Goal: Information Seeking & Learning: Understand process/instructions

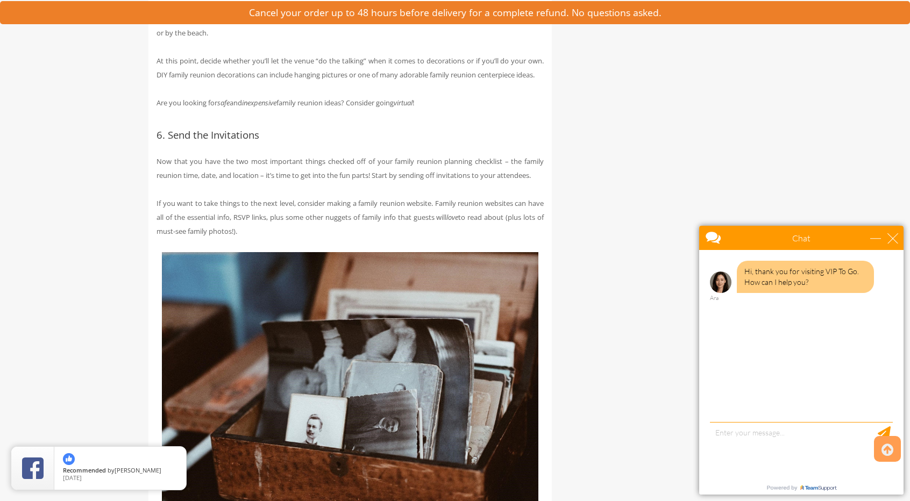
scroll to position [1506, 0]
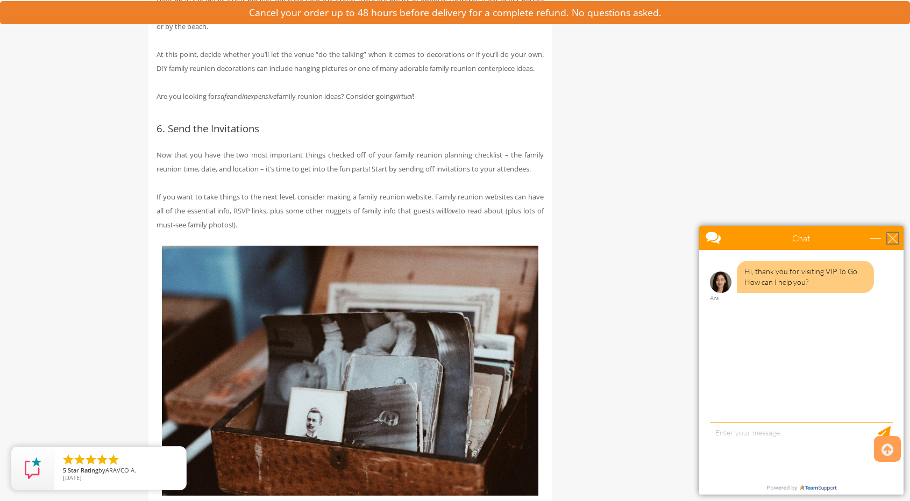
click at [895, 239] on div "close" at bounding box center [892, 238] width 11 height 11
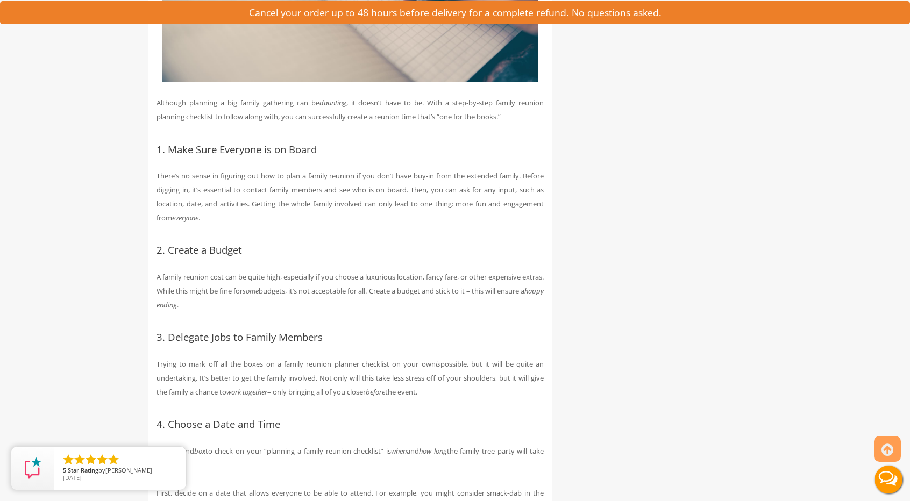
scroll to position [0, 0]
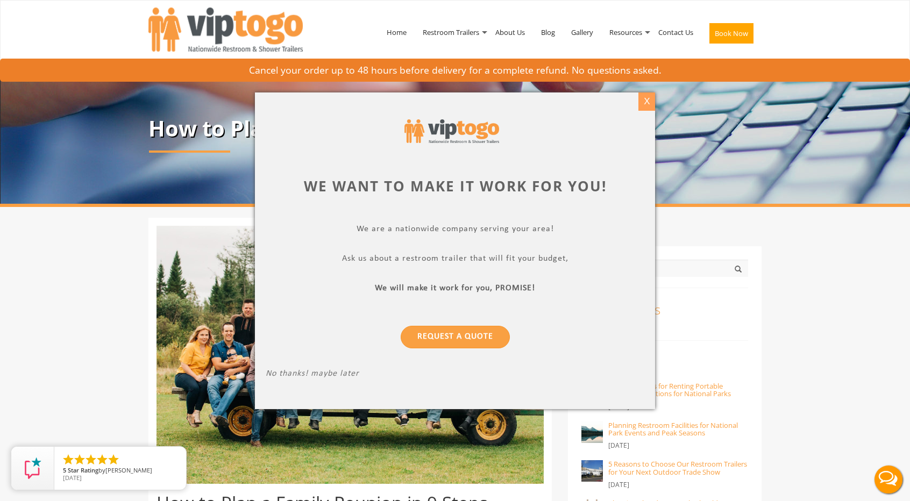
click at [648, 98] on div "X" at bounding box center [646, 101] width 17 height 18
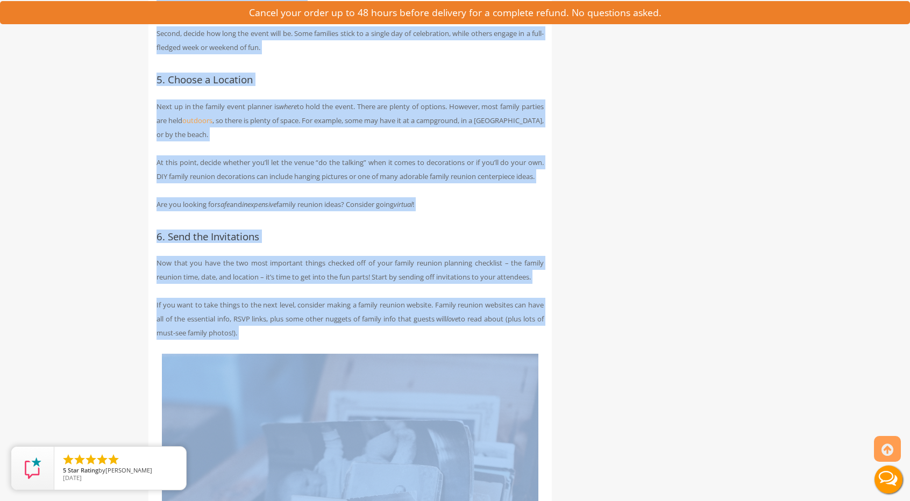
scroll to position [1411, 0]
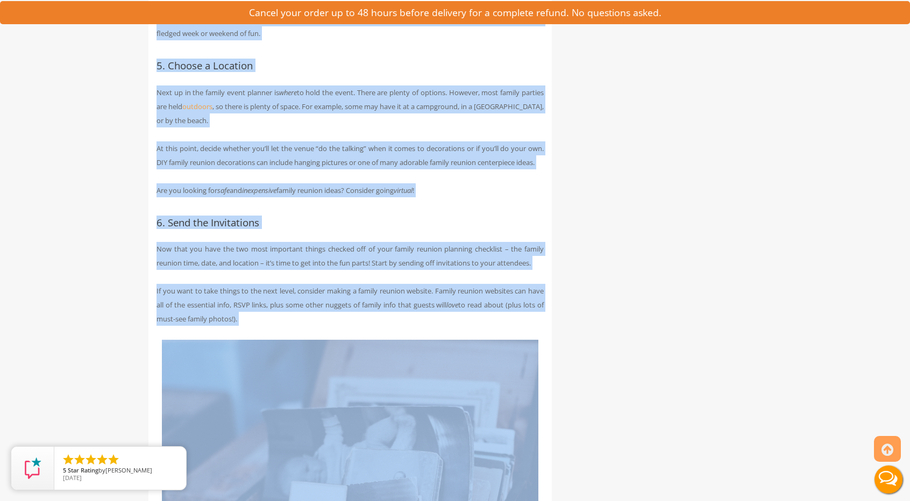
drag, startPoint x: 166, startPoint y: 276, endPoint x: 520, endPoint y: 345, distance: 361.6
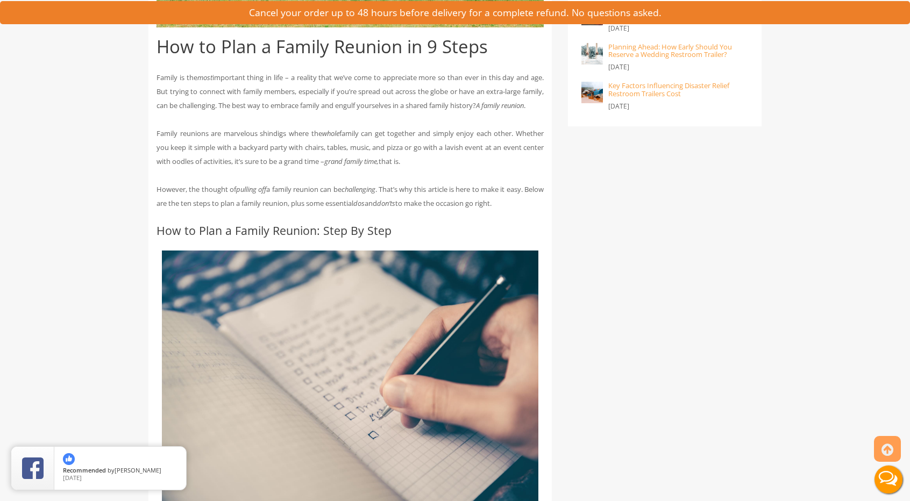
scroll to position [429, 0]
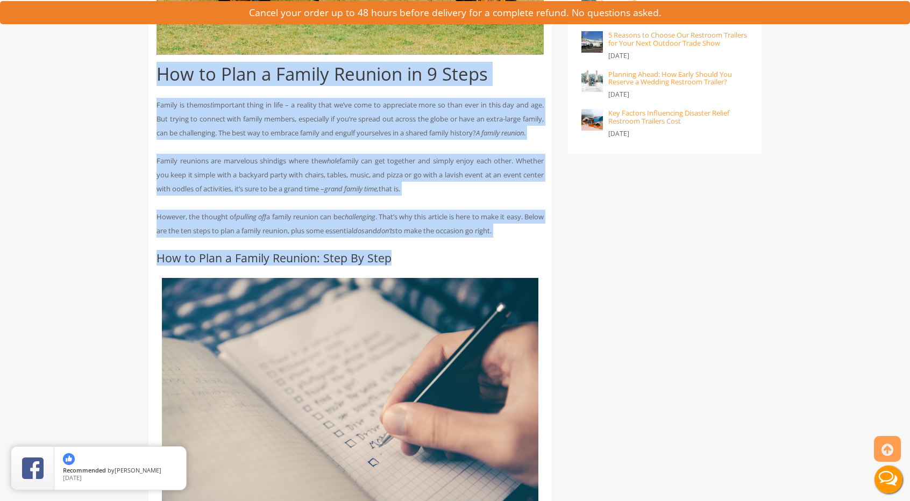
drag, startPoint x: 153, startPoint y: 70, endPoint x: 523, endPoint y: 265, distance: 417.8
click at [357, 168] on p "Family reunions are marvelous shindigs where the whole family can get together …" at bounding box center [349, 175] width 387 height 42
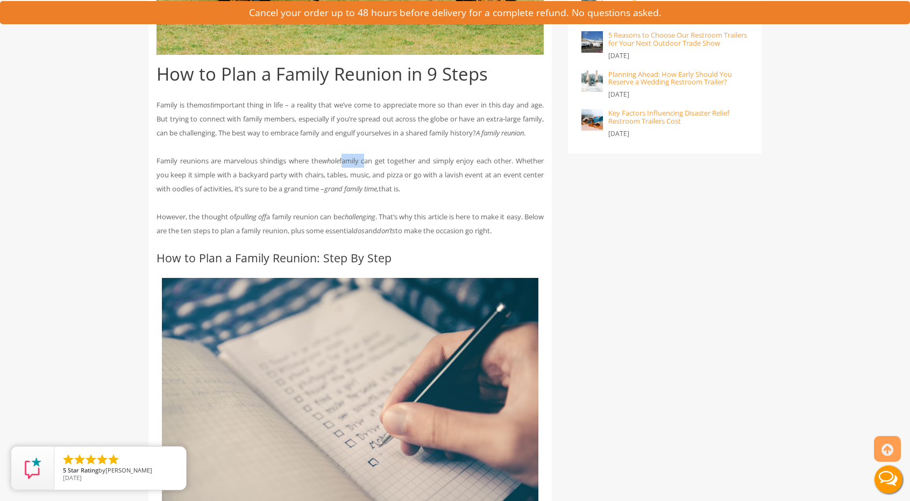
click at [357, 168] on p "Family reunions are marvelous shindigs where the whole family can get together …" at bounding box center [349, 175] width 387 height 42
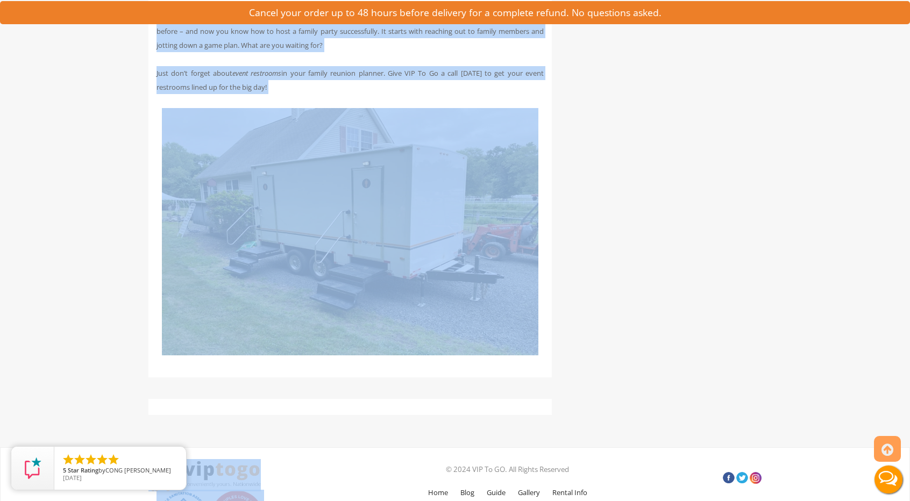
scroll to position [3996, 0]
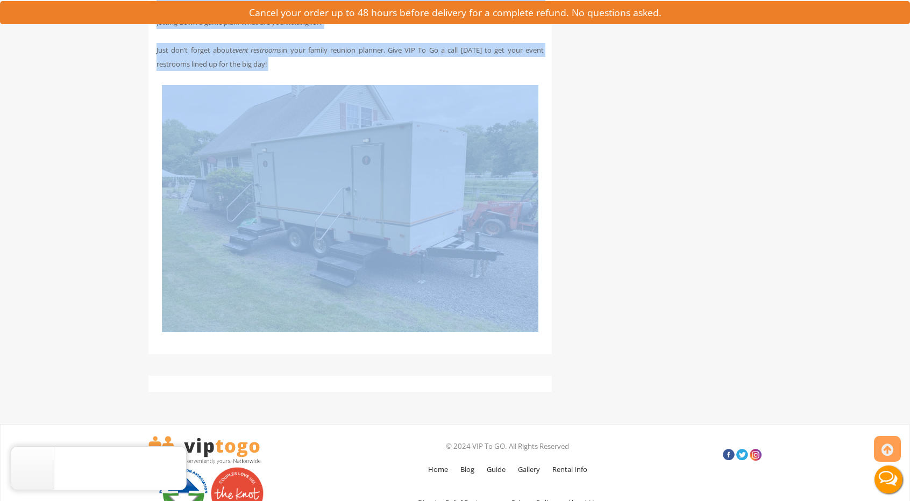
drag, startPoint x: 157, startPoint y: 67, endPoint x: 537, endPoint y: 119, distance: 383.1
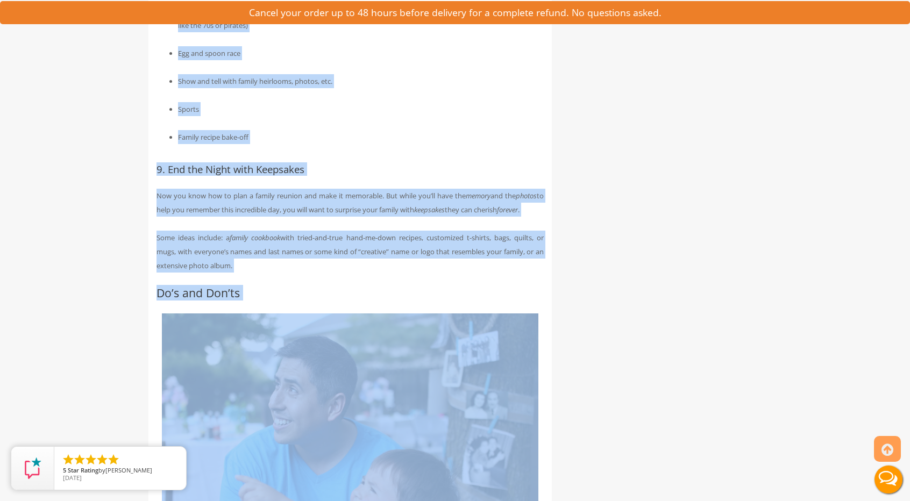
scroll to position [2521, 0]
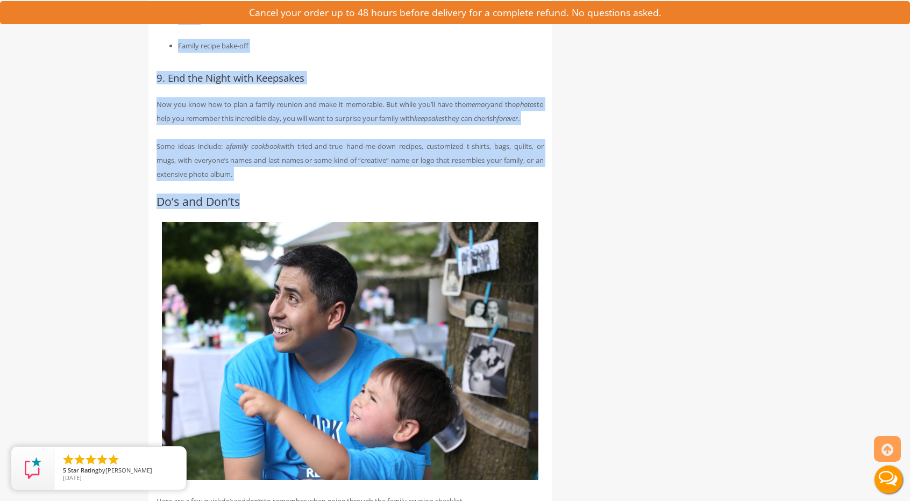
drag, startPoint x: 152, startPoint y: 115, endPoint x: 489, endPoint y: 238, distance: 359.6
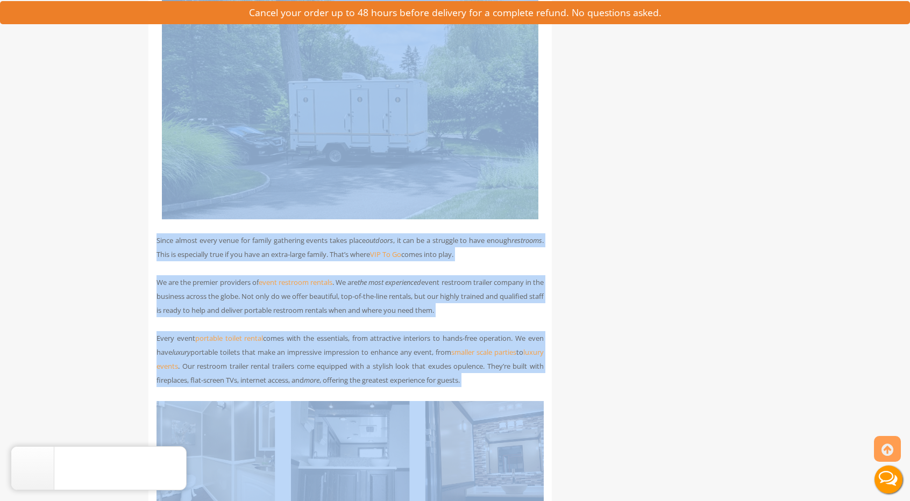
scroll to position [3375, 0]
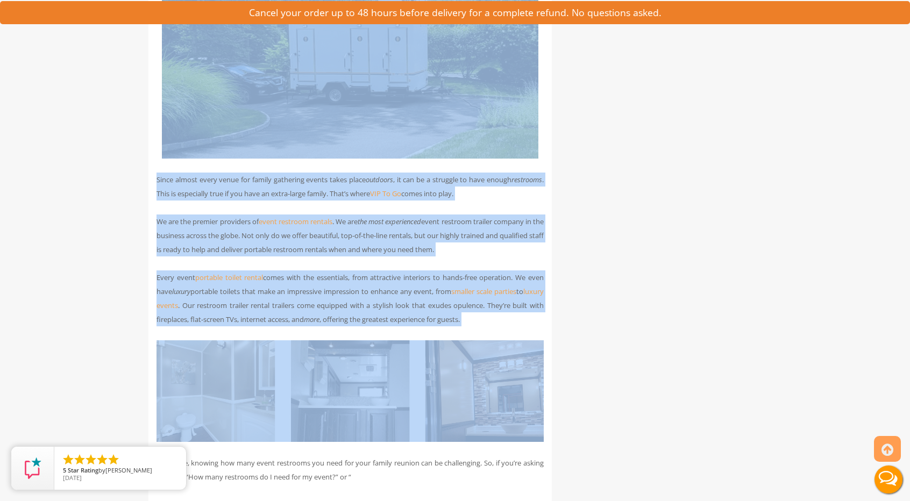
drag, startPoint x: 146, startPoint y: 390, endPoint x: 553, endPoint y: 372, distance: 407.4
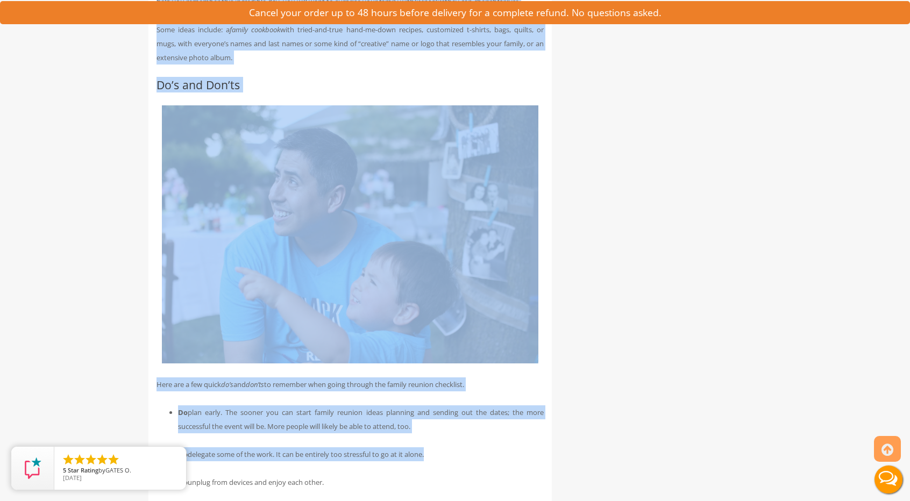
scroll to position [2697, 0]
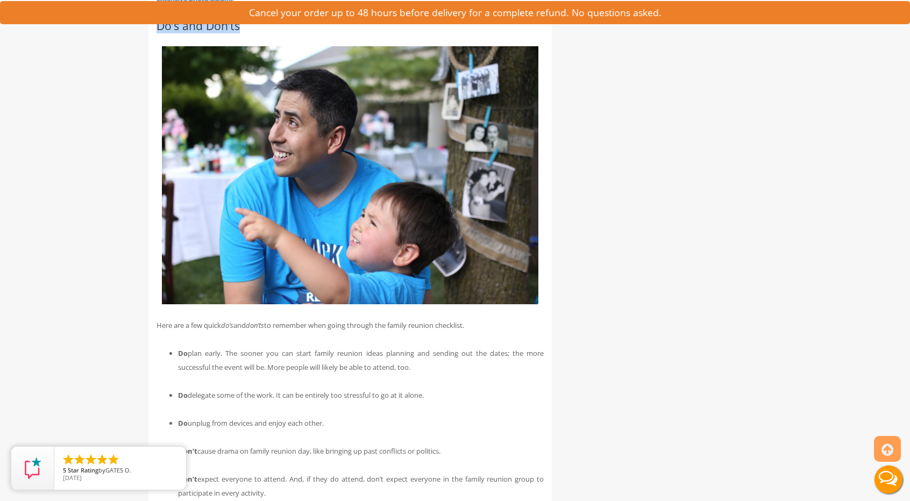
drag, startPoint x: 152, startPoint y: 48, endPoint x: 487, endPoint y: 72, distance: 335.8
click at [465, 32] on h2 "Do’s and Don’ts" at bounding box center [349, 25] width 387 height 12
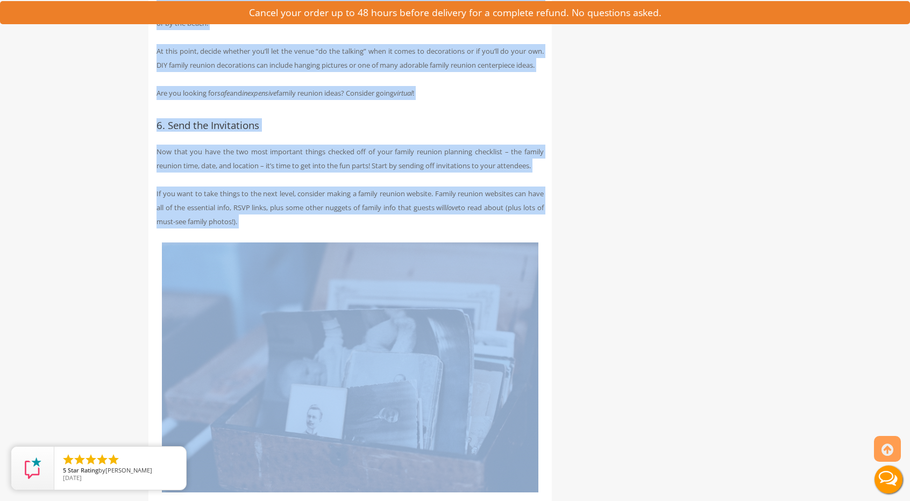
scroll to position [1591, 0]
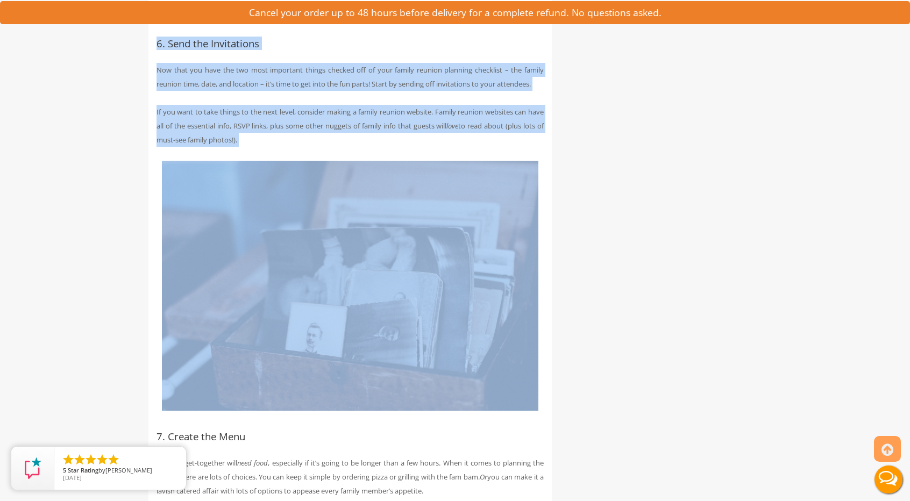
drag, startPoint x: 153, startPoint y: 66, endPoint x: 524, endPoint y: 180, distance: 387.8
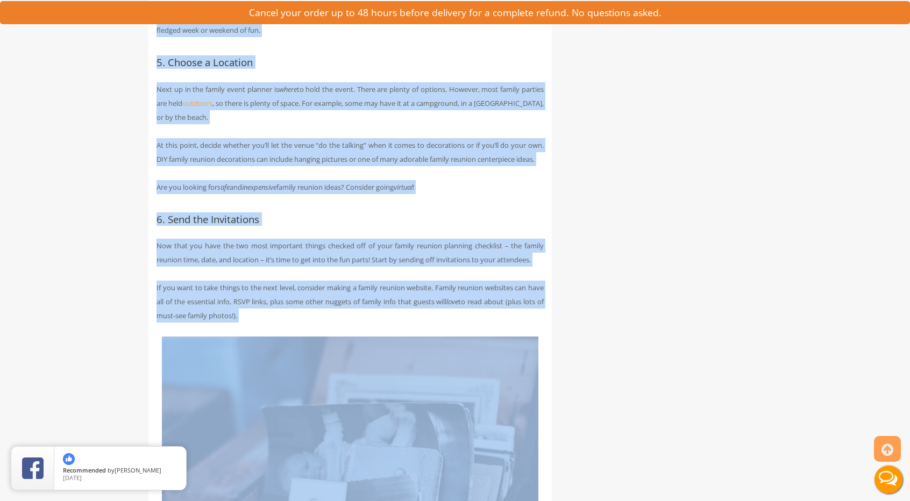
scroll to position [1488, 0]
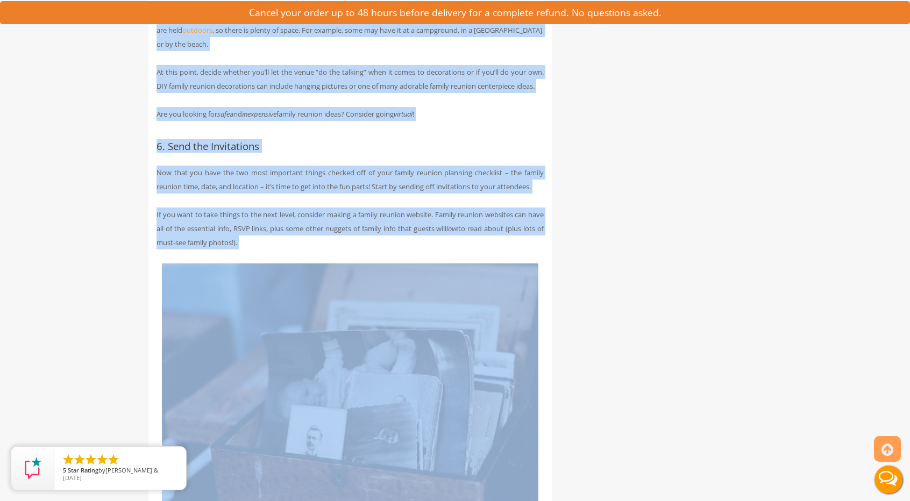
drag, startPoint x: 149, startPoint y: 120, endPoint x: 553, endPoint y: 269, distance: 429.9
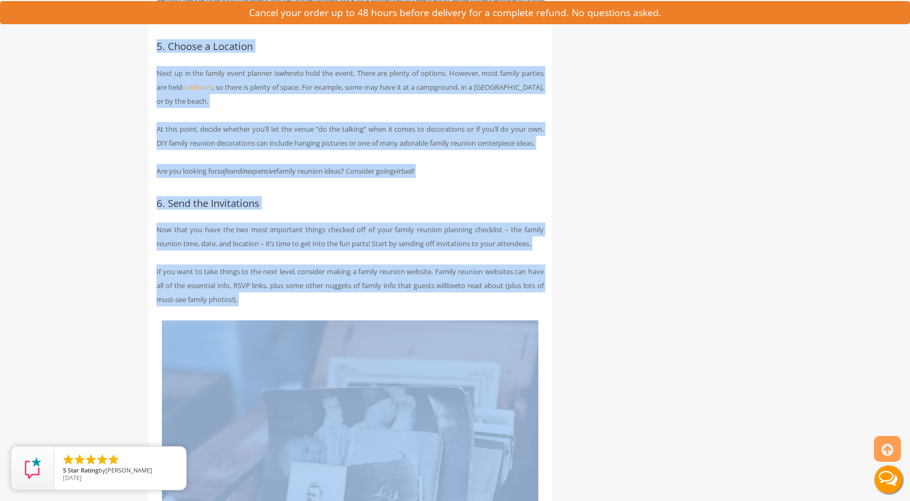
scroll to position [1427, 0]
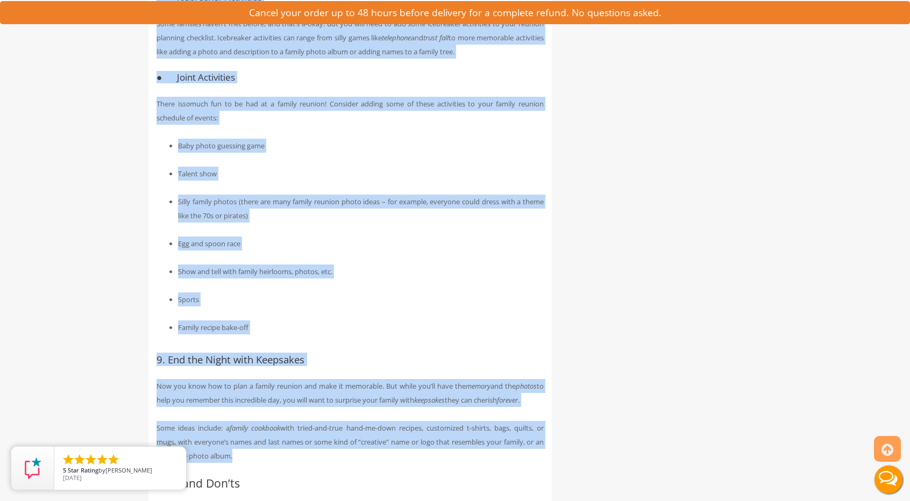
scroll to position [2560, 0]
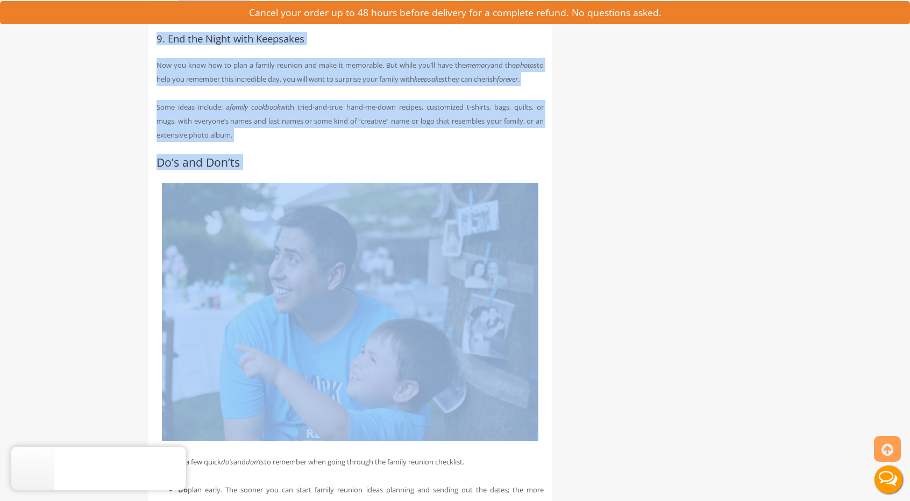
drag, startPoint x: 149, startPoint y: 135, endPoint x: 531, endPoint y: 219, distance: 390.3
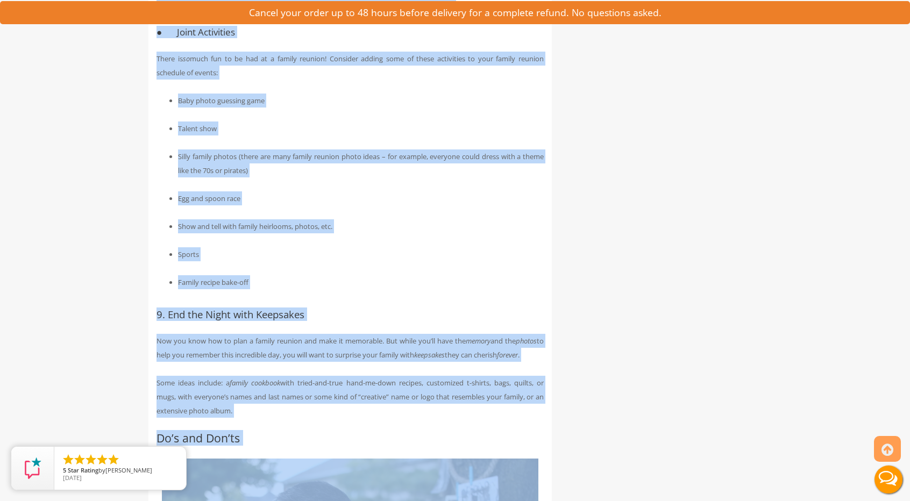
scroll to position [2344, 0]
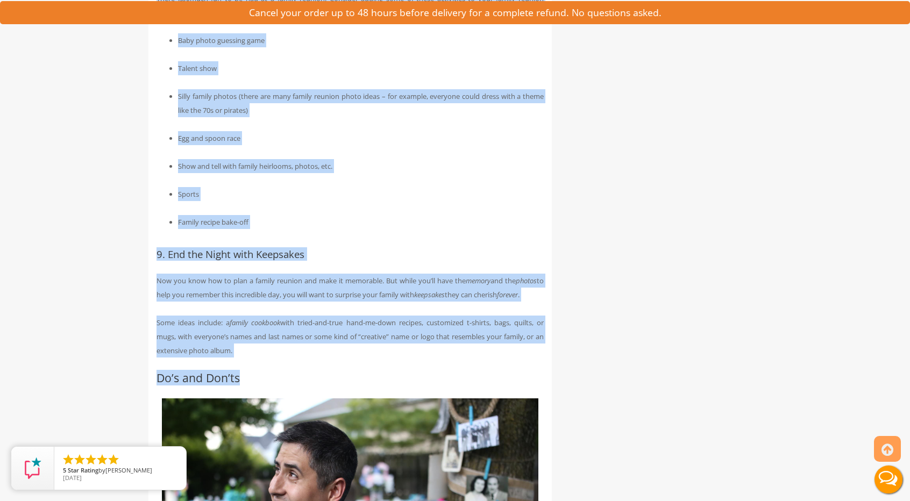
drag, startPoint x: 148, startPoint y: 161, endPoint x: 534, endPoint y: 425, distance: 467.7
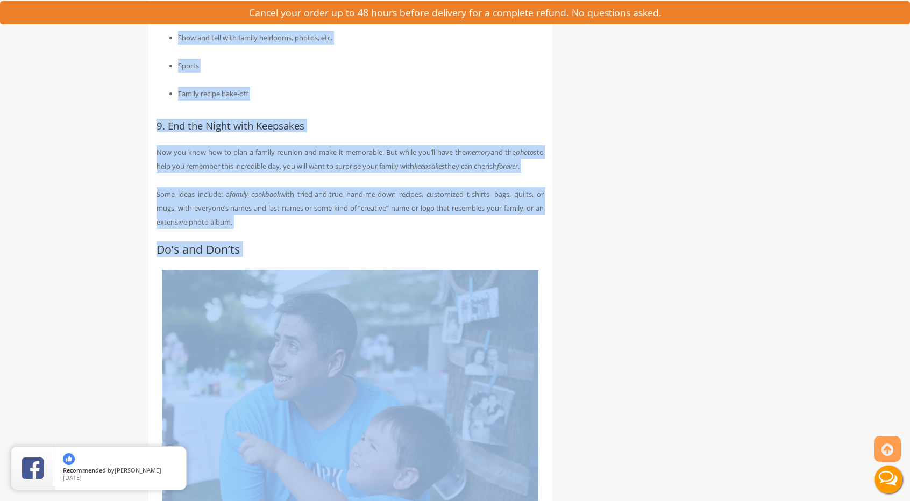
scroll to position [2513, 0]
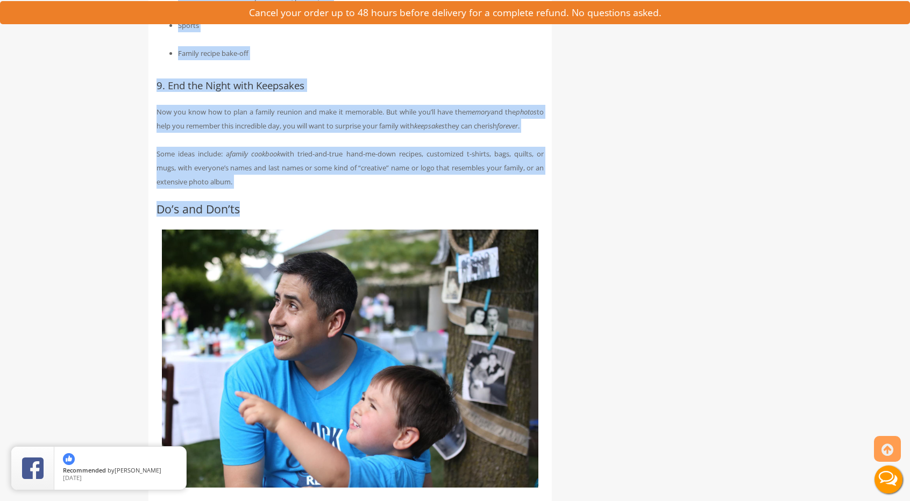
drag, startPoint x: 153, startPoint y: 159, endPoint x: 525, endPoint y: 245, distance: 382.0
click at [526, 215] on h2 "Do’s and Don’ts" at bounding box center [349, 209] width 387 height 12
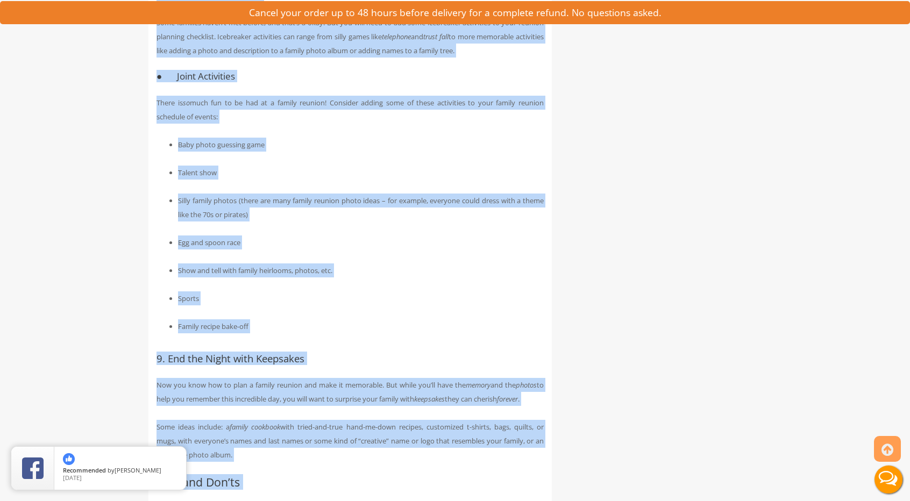
scroll to position [2287, 0]
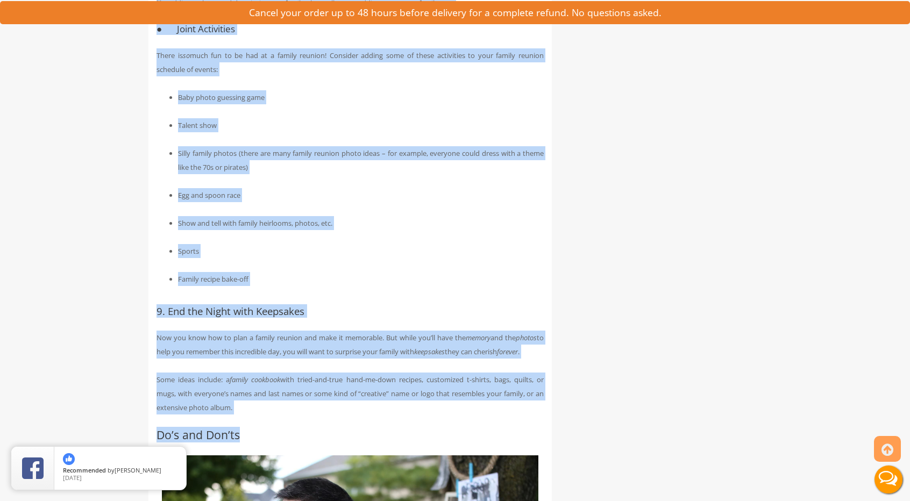
drag, startPoint x: 154, startPoint y: 237, endPoint x: 534, endPoint y: 476, distance: 449.6
click at [534, 441] on h2 "Do’s and Don’ts" at bounding box center [349, 435] width 387 height 12
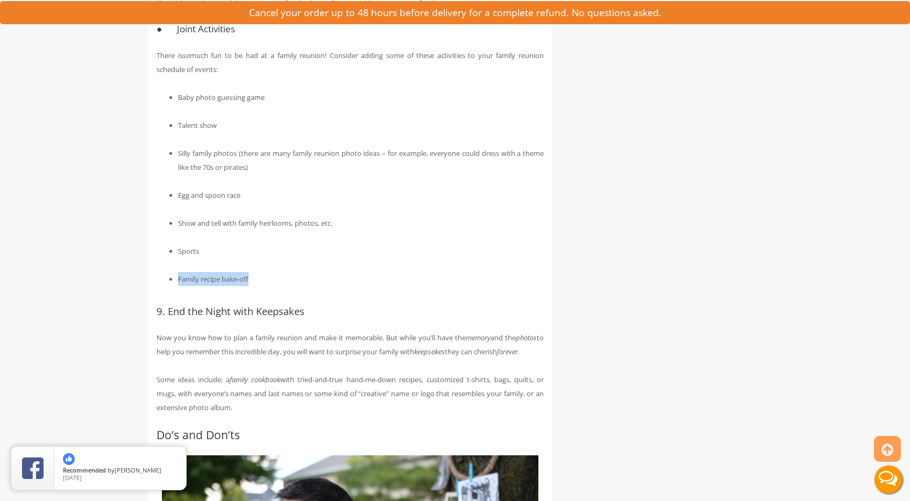
drag, startPoint x: 909, startPoint y: 284, endPoint x: 473, endPoint y: 316, distance: 436.7
click at [473, 316] on div "Toggle navigation VIPTOGO Home Restroom Trailers Restroom Trailers by Type All …" at bounding box center [455, 9] width 910 height 4592
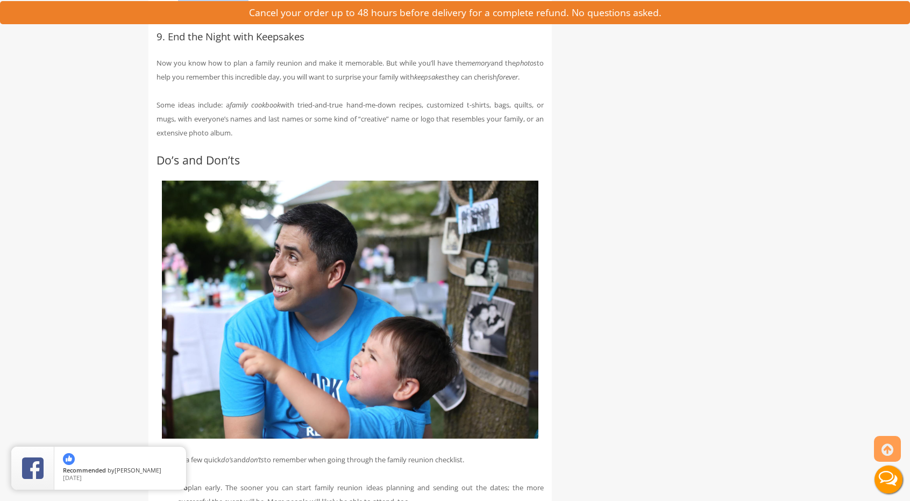
scroll to position [2588, 0]
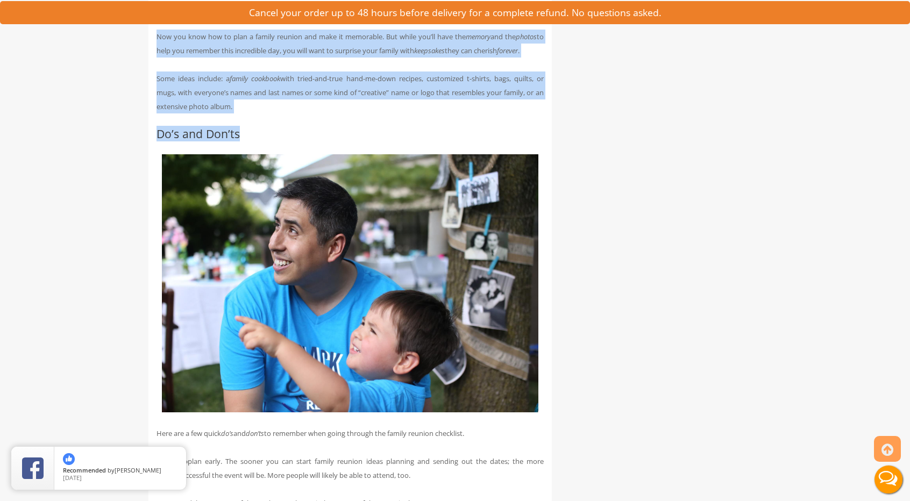
drag, startPoint x: 148, startPoint y: 70, endPoint x: 494, endPoint y: 180, distance: 362.6
click at [503, 205] on img at bounding box center [350, 283] width 376 height 258
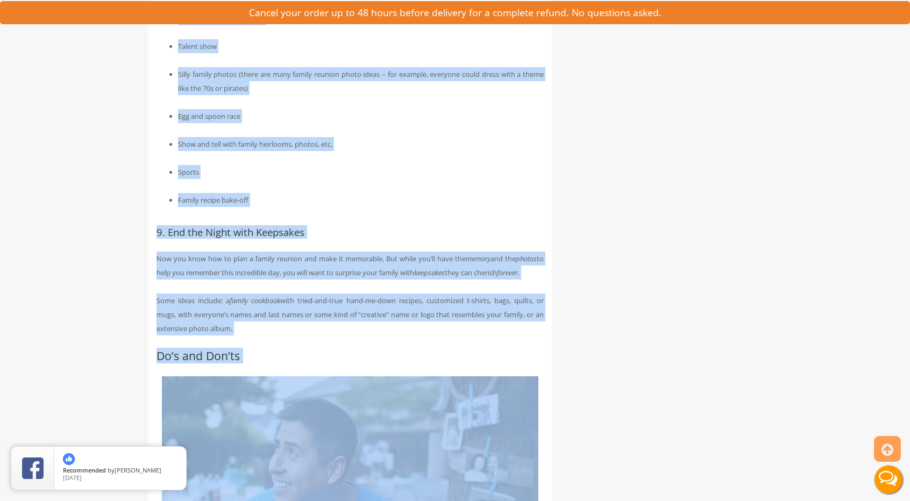
scroll to position [2444, 0]
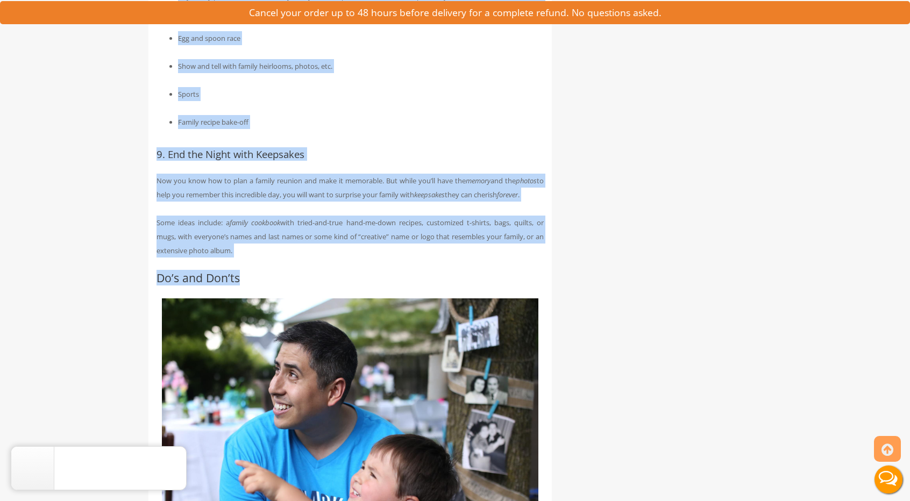
drag, startPoint x: 153, startPoint y: 93, endPoint x: 519, endPoint y: 322, distance: 431.6
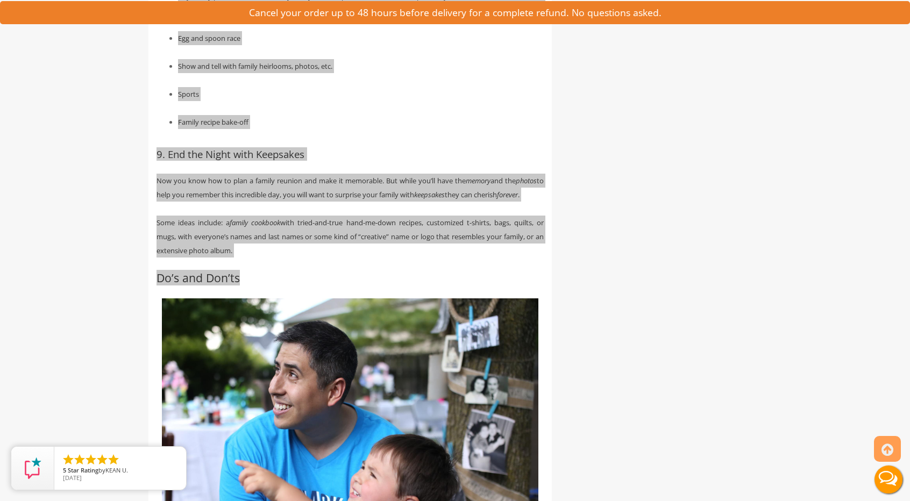
scroll to position [2445, 0]
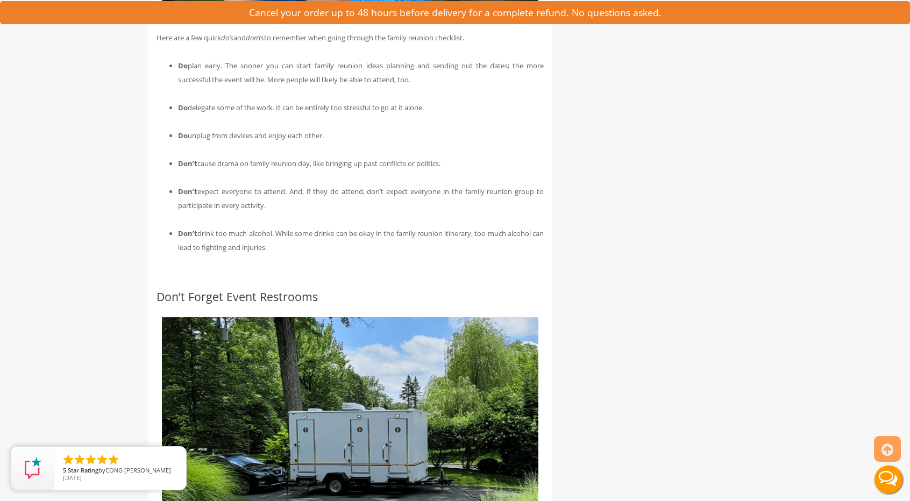
scroll to position [2987, 0]
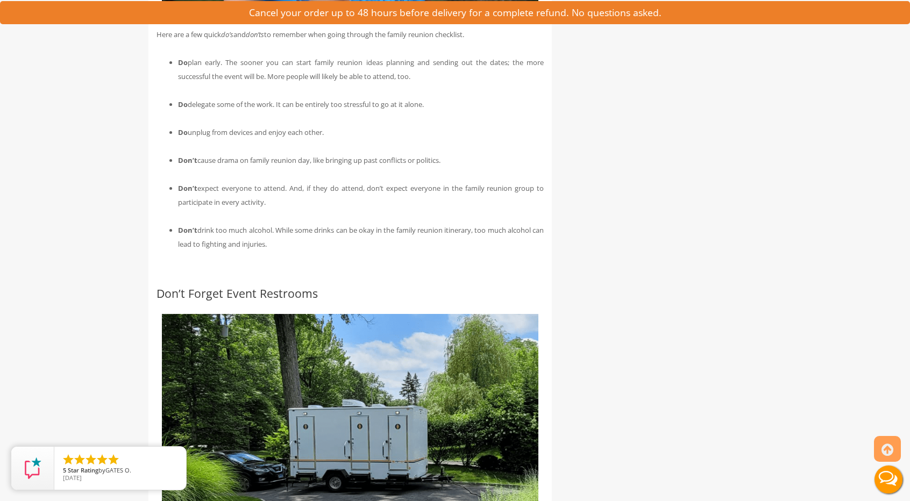
drag, startPoint x: 152, startPoint y: 69, endPoint x: 445, endPoint y: 291, distance: 367.8
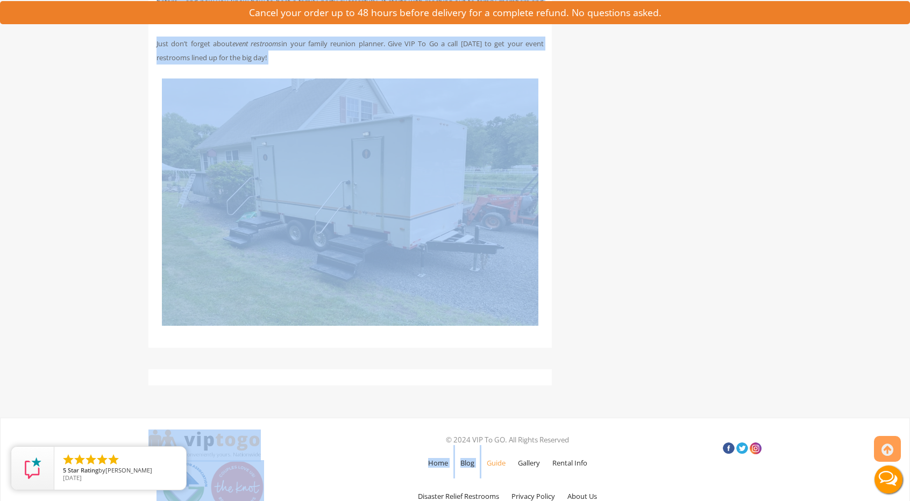
scroll to position [4037, 0]
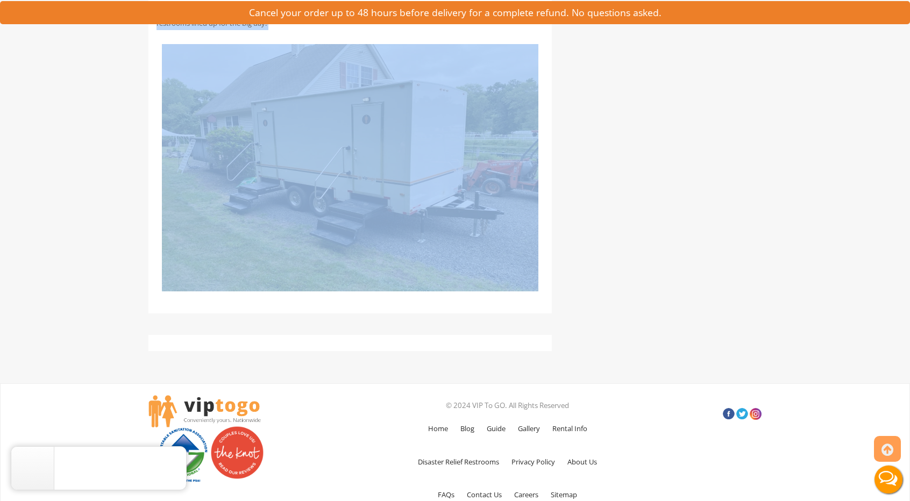
drag, startPoint x: 152, startPoint y: 230, endPoint x: 554, endPoint y: 76, distance: 430.6
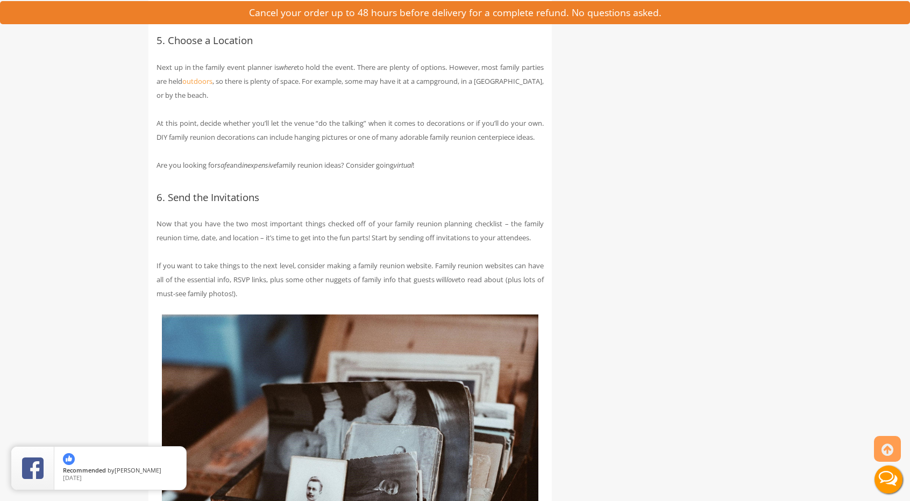
scroll to position [1065, 0]
